Goal: Task Accomplishment & Management: Use online tool/utility

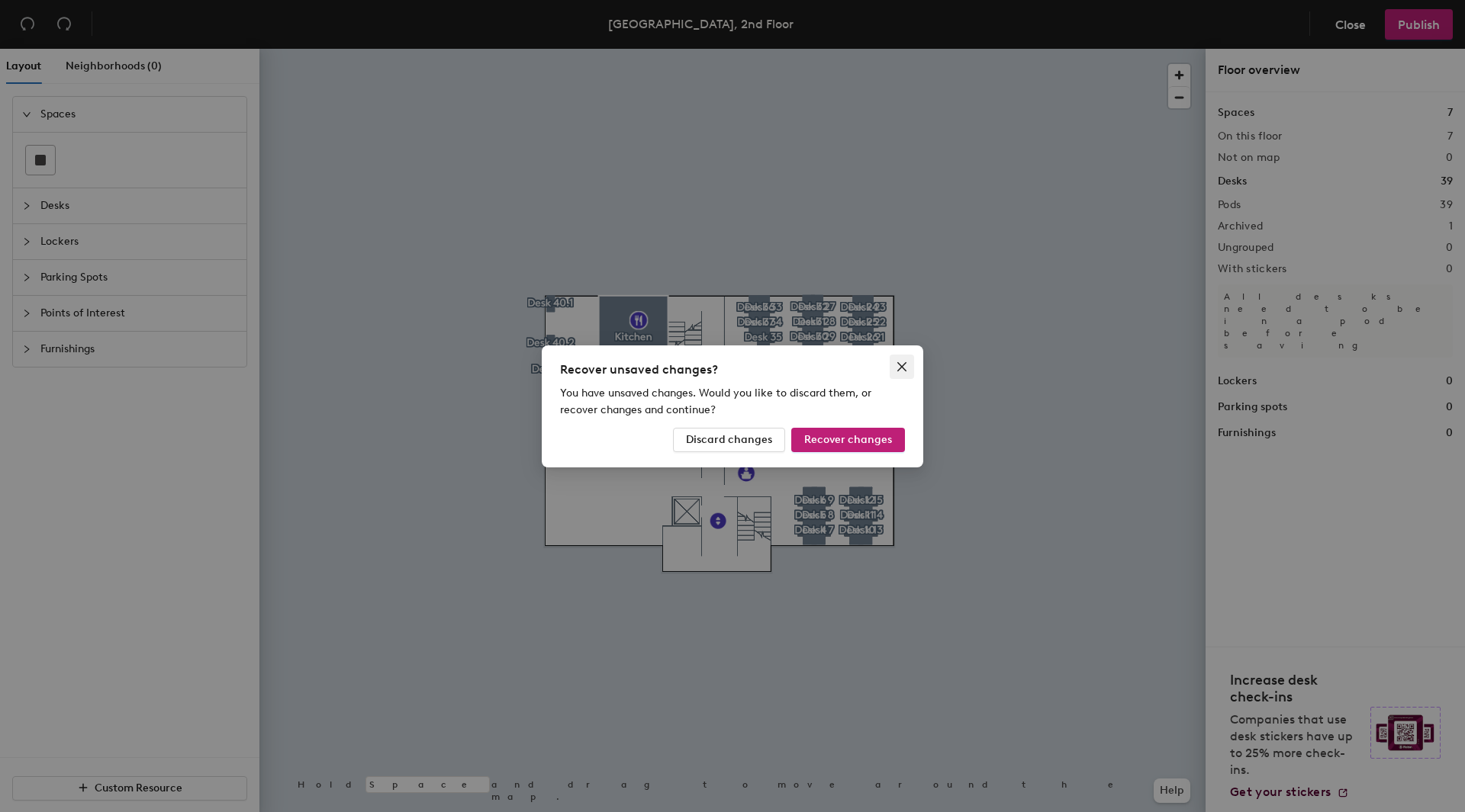
click at [902, 366] on icon "close" at bounding box center [901, 366] width 12 height 12
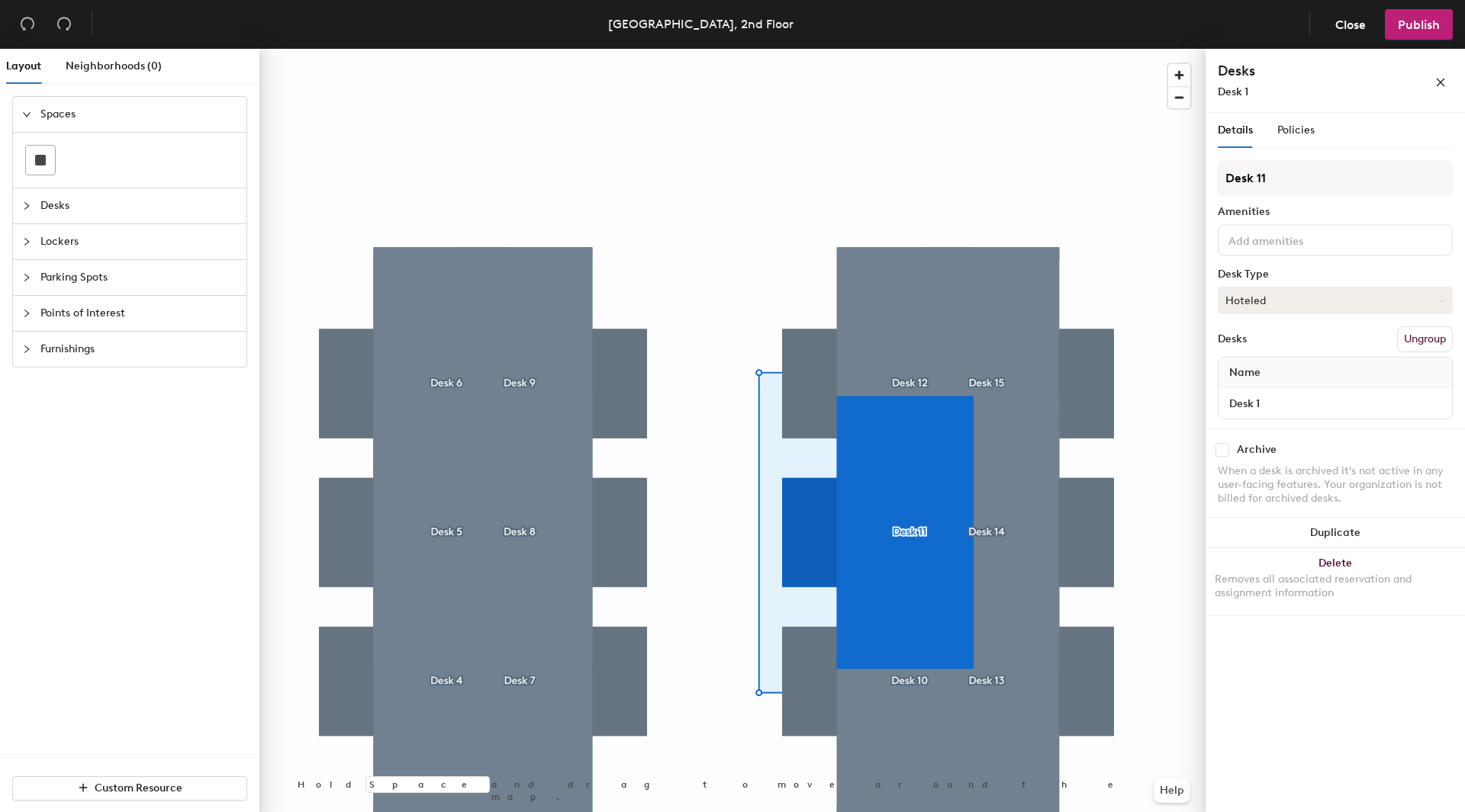
click at [1322, 291] on button "Hoteled" at bounding box center [1335, 301] width 235 height 28
click at [1238, 370] on div "Hot" at bounding box center [1295, 370] width 153 height 23
click at [1287, 375] on div "Name" at bounding box center [1335, 372] width 233 height 30
click at [1253, 304] on button "Hot" at bounding box center [1335, 301] width 235 height 28
click at [1272, 351] on div "Assigned" at bounding box center [1295, 348] width 153 height 23
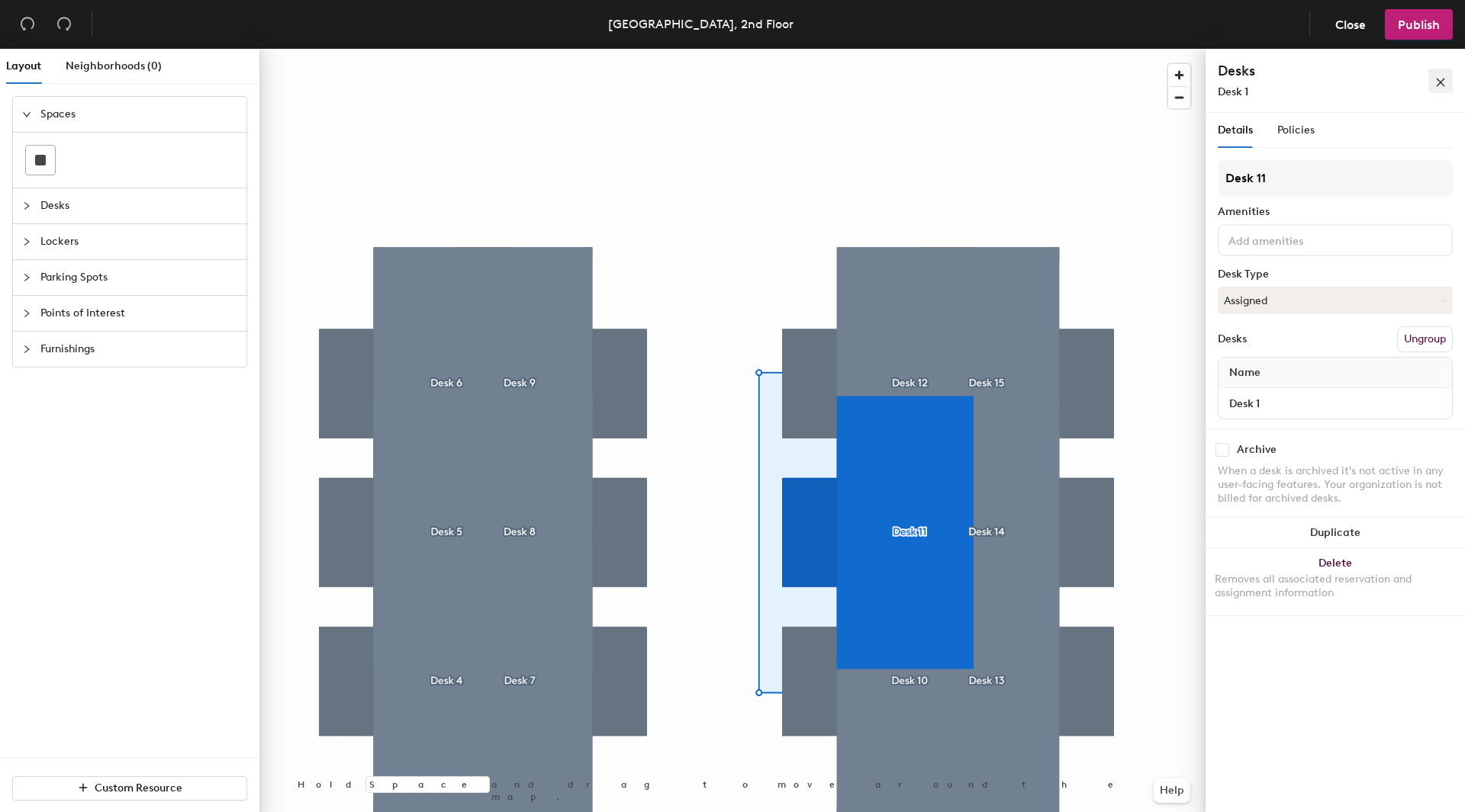
click at [1445, 79] on icon "close" at bounding box center [1440, 82] width 11 height 11
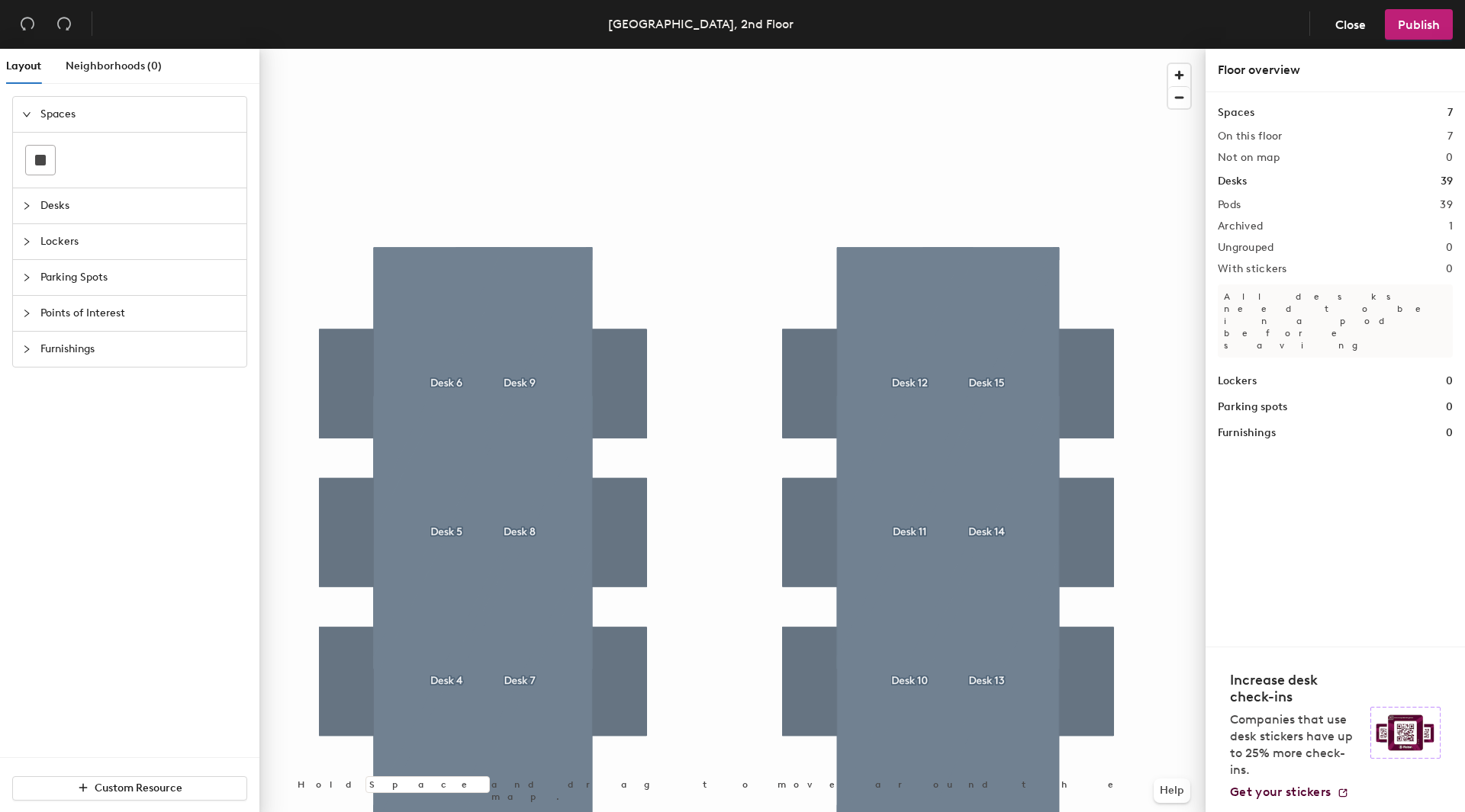
click at [61, 204] on span "Desks" at bounding box center [138, 205] width 197 height 35
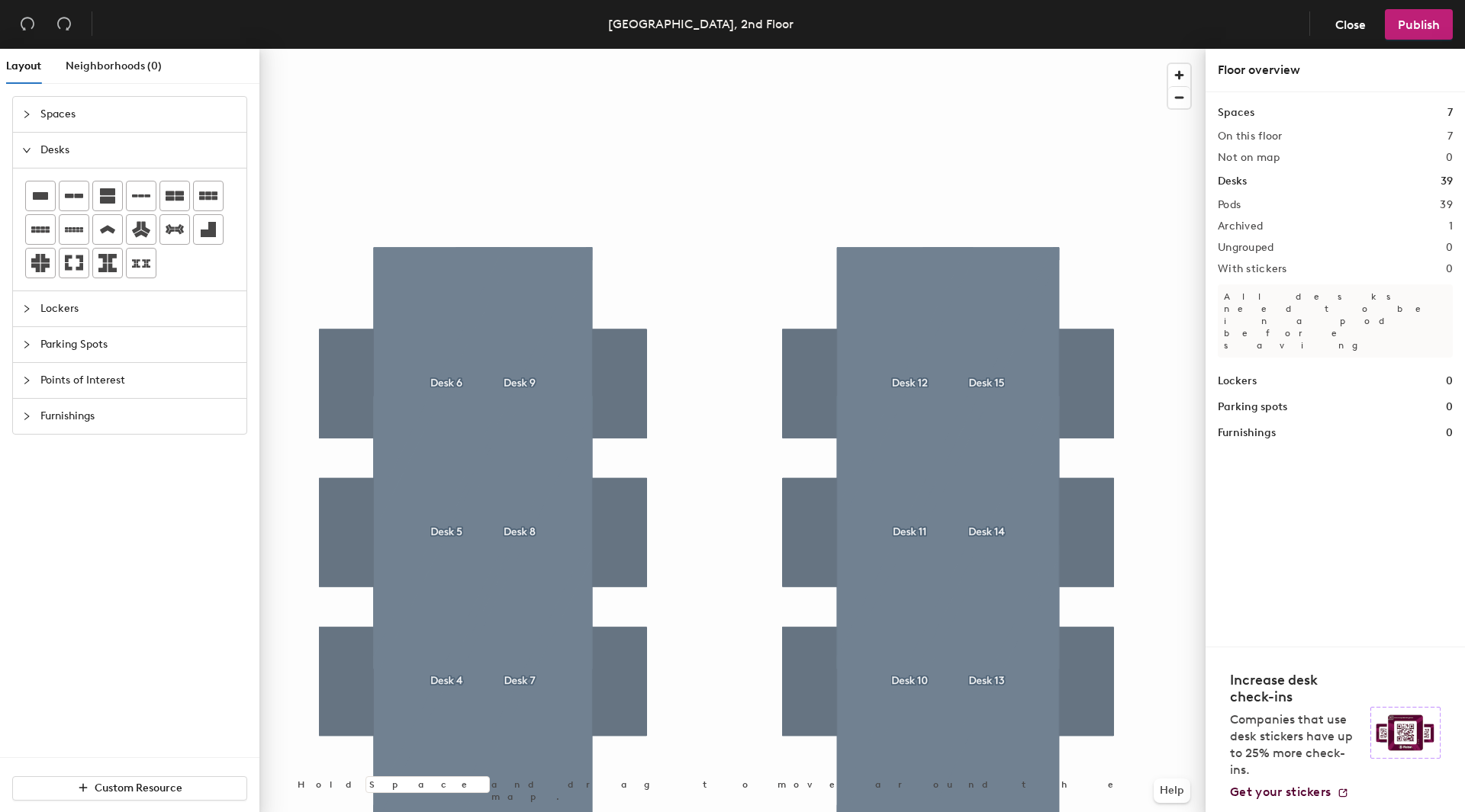
click at [26, 70] on span "Layout" at bounding box center [23, 66] width 35 height 13
